Goal: Task Accomplishment & Management: Manage account settings

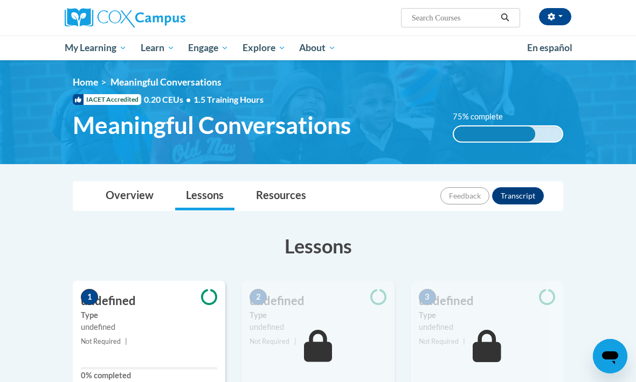
click at [260, 191] on link "Resources" at bounding box center [281, 196] width 72 height 29
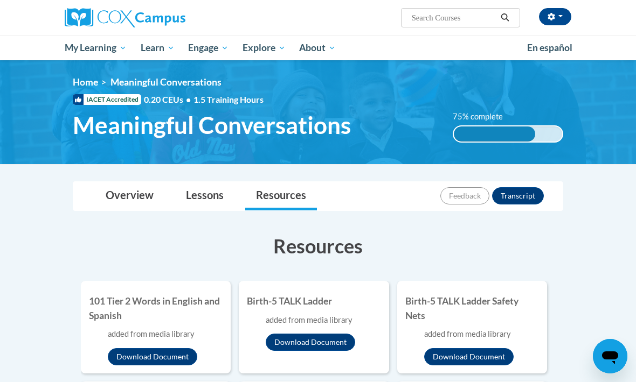
click at [114, 209] on link "Overview" at bounding box center [129, 196] width 69 height 29
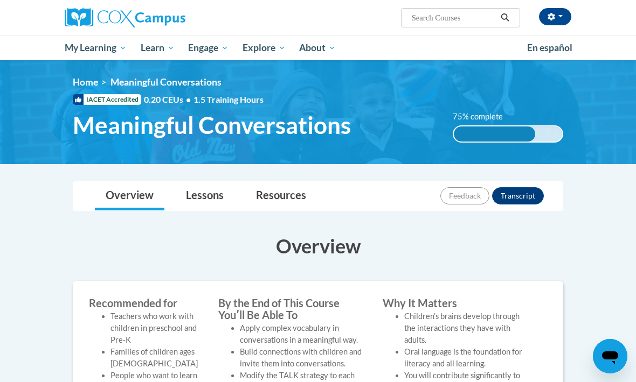
click at [224, 187] on link "Lessons" at bounding box center [204, 196] width 59 height 29
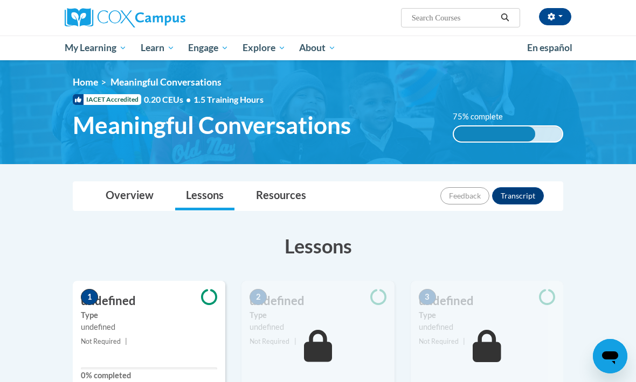
click at [285, 185] on link "Resources" at bounding box center [281, 196] width 72 height 29
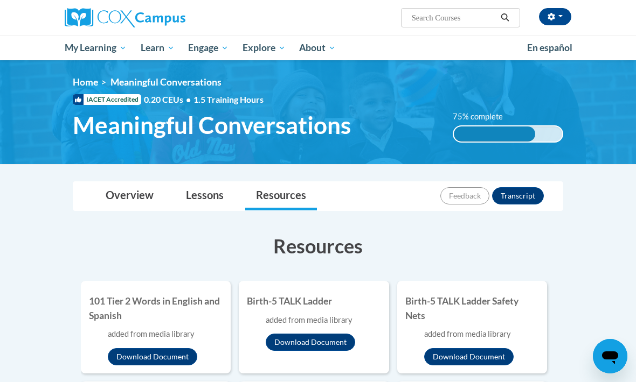
click at [232, 190] on link "Lessons" at bounding box center [204, 196] width 59 height 29
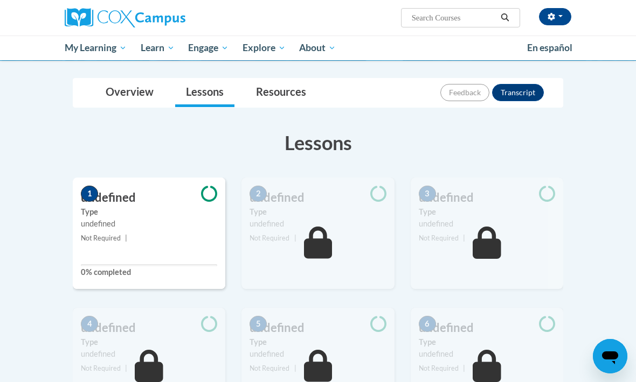
scroll to position [105, 0]
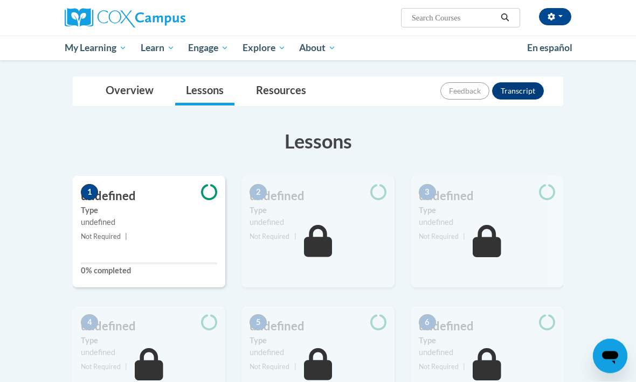
click at [180, 267] on label "0% completed" at bounding box center [149, 272] width 136 height 12
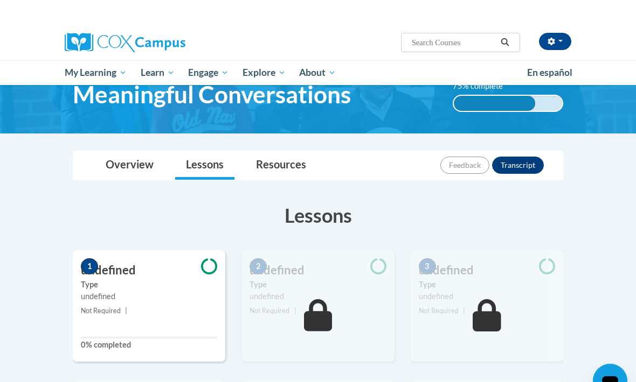
scroll to position [0, 0]
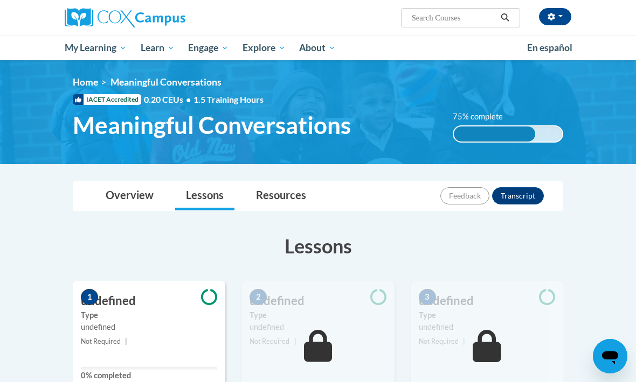
click at [331, 32] on div "Sarah Heuke (America/New_York UTC-04:00) My Profile Inbox My Transcripts Log Ou…" at bounding box center [318, 18] width 523 height 36
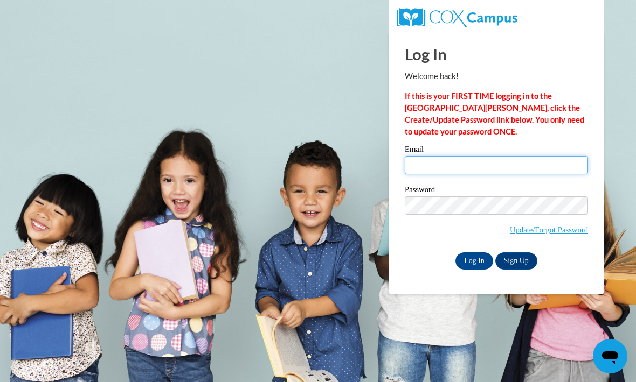
type input "Sarah.heuke@stu.bullitt.kyschools.us"
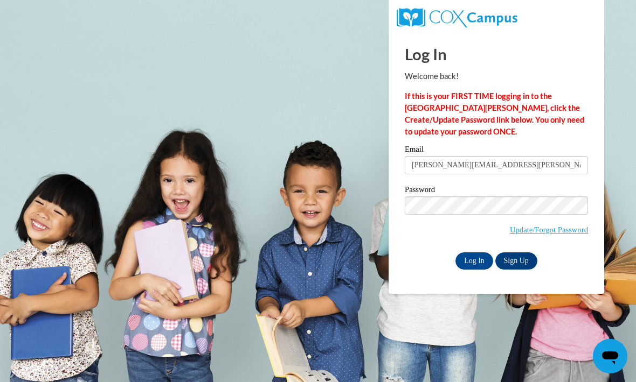
click at [474, 260] on input "Log In" at bounding box center [474, 261] width 38 height 17
click at [516, 263] on link "Sign Up" at bounding box center [516, 261] width 42 height 17
click at [486, 263] on input "Log In" at bounding box center [474, 261] width 38 height 17
click at [346, 236] on body "Log In Welcome back! If this is your FIRST TIME logging in to the NEW Cox Campu…" at bounding box center [318, 191] width 636 height 382
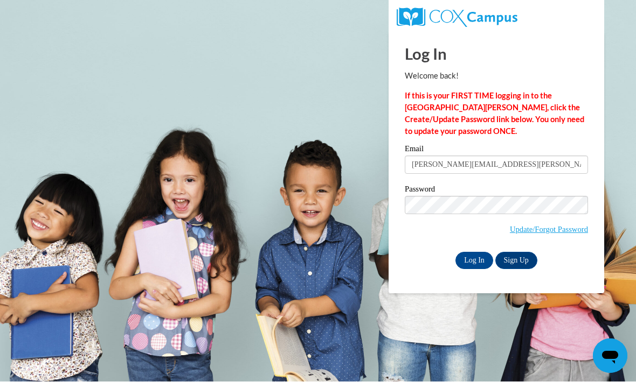
click at [473, 259] on input "Log In" at bounding box center [474, 261] width 38 height 17
click at [610, 285] on body "Log In Welcome back! If this is your FIRST TIME logging in to the NEW Cox Campu…" at bounding box center [318, 191] width 636 height 382
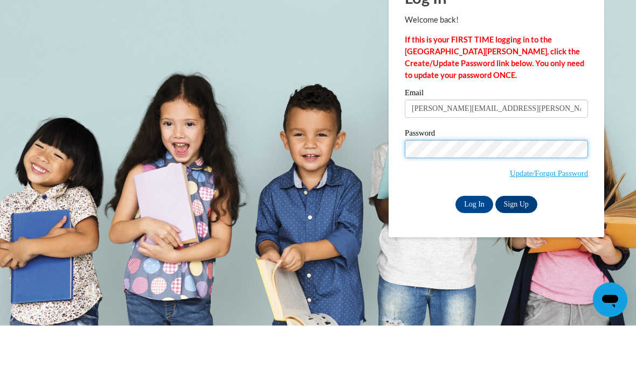
click at [474, 253] on input "Log In" at bounding box center [474, 261] width 38 height 17
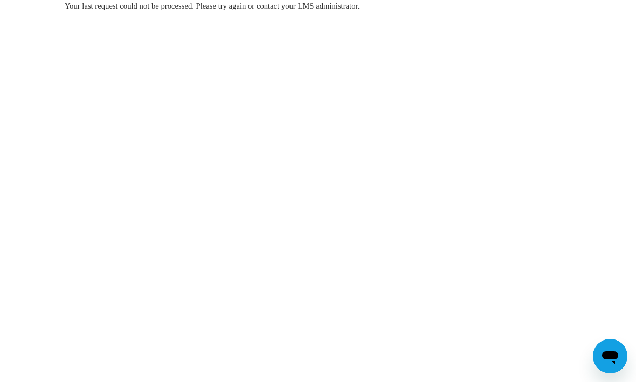
click at [497, 150] on body "Your last request could not be processed. Please try again or contact your LMS …" at bounding box center [318, 191] width 636 height 382
